Goal: Task Accomplishment & Management: Manage account settings

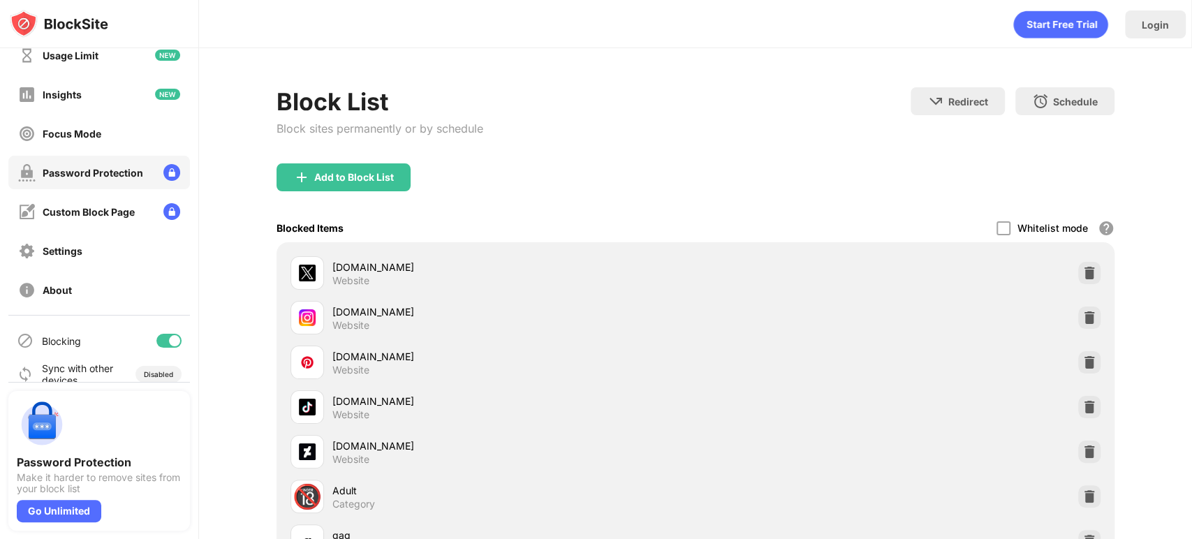
scroll to position [74, 0]
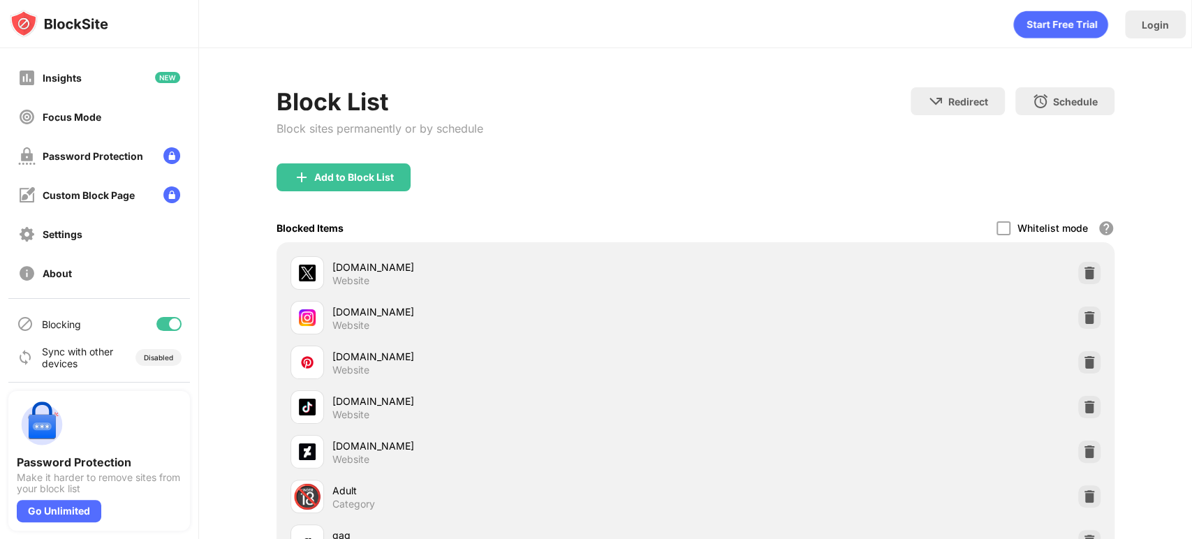
click at [169, 325] on div at bounding box center [174, 323] width 11 height 11
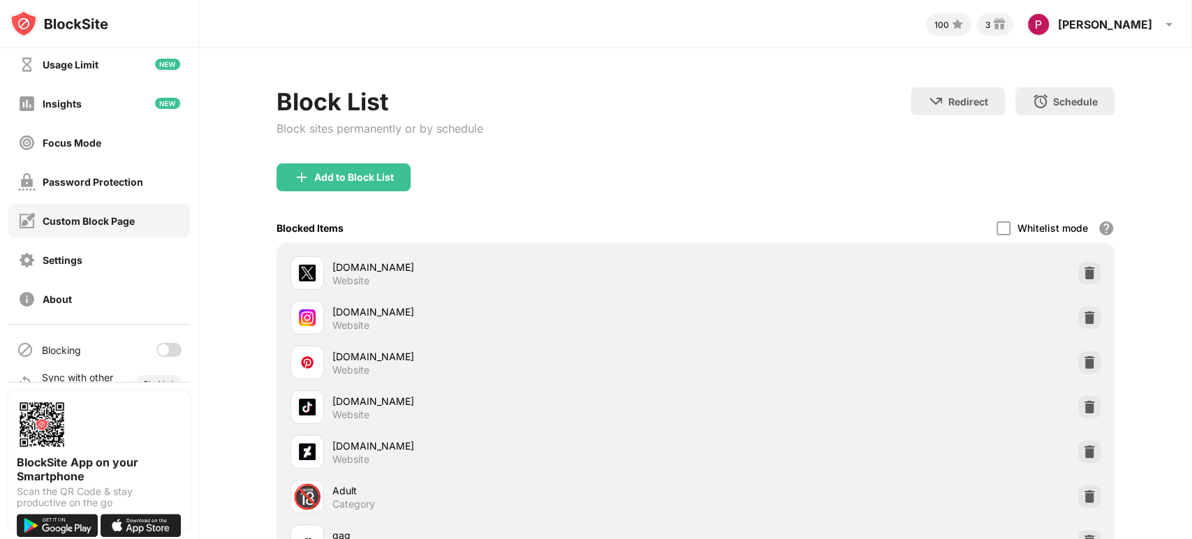
scroll to position [74, 0]
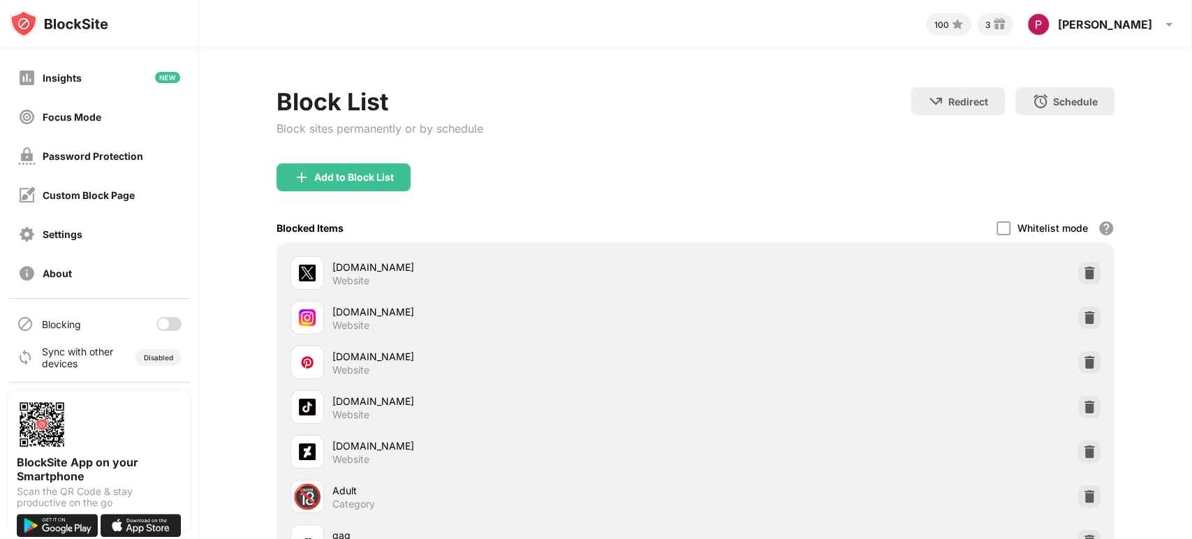
click at [158, 324] on div at bounding box center [163, 323] width 11 height 11
click at [137, 156] on div "Password Protection" at bounding box center [93, 156] width 101 height 12
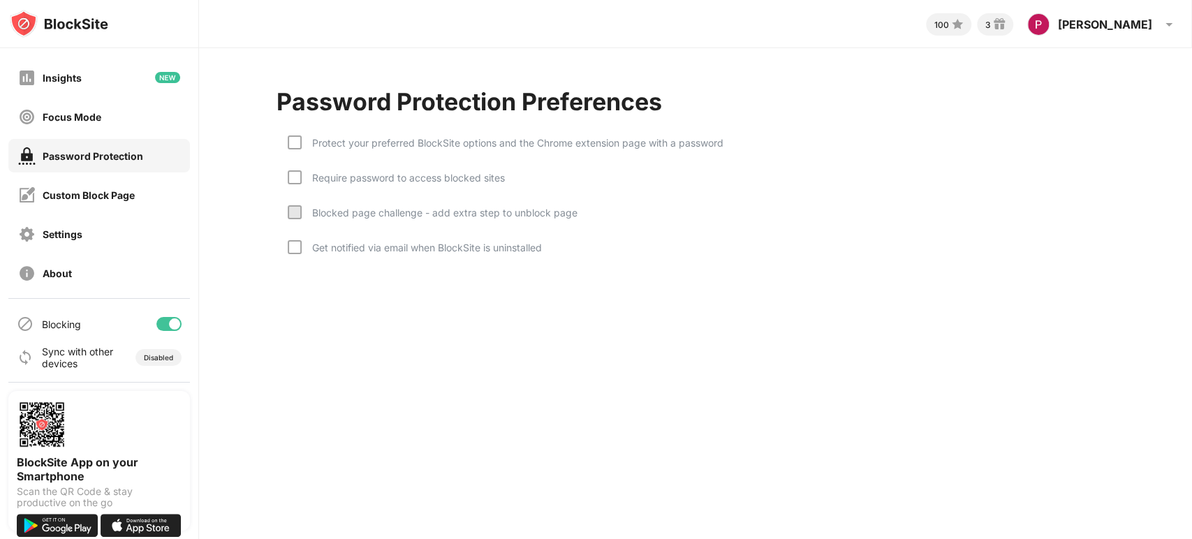
click at [316, 147] on div "Protect your preferred BlockSite options and the Chrome extension page with a p…" at bounding box center [513, 143] width 422 height 12
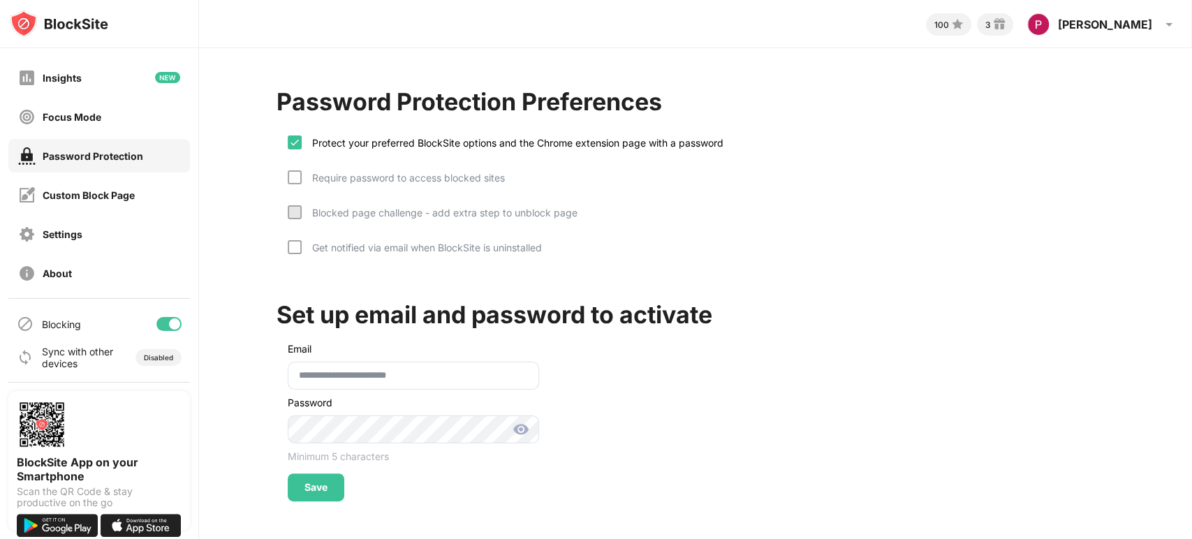
click at [348, 182] on div "Require password to access blocked sites" at bounding box center [403, 178] width 203 height 12
